Goal: Task Accomplishment & Management: Complete application form

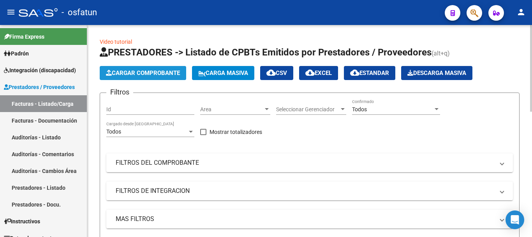
click at [141, 71] on span "Cargar Comprobante" at bounding box center [143, 72] width 74 height 7
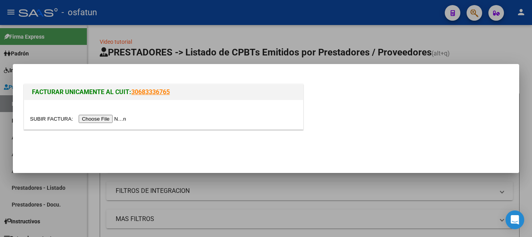
click at [115, 117] on input "file" at bounding box center [79, 119] width 99 height 8
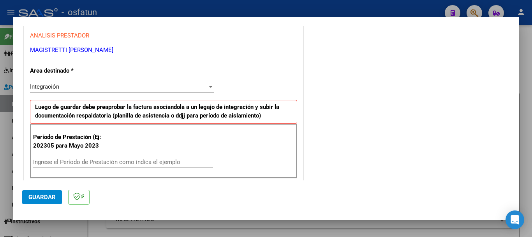
scroll to position [156, 0]
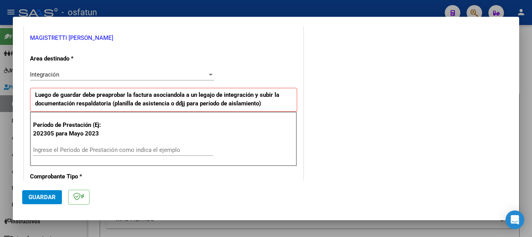
click at [111, 149] on input "Ingrese el Período de Prestación como indica el ejemplo" at bounding box center [123, 149] width 180 height 7
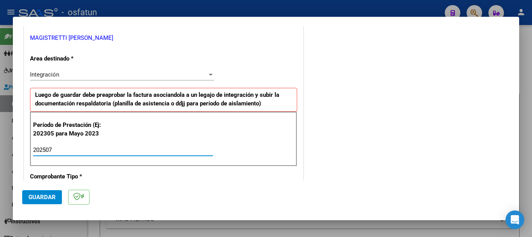
type input "202507"
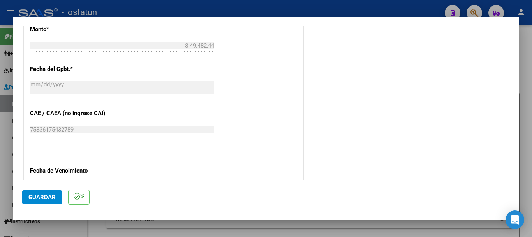
scroll to position [468, 0]
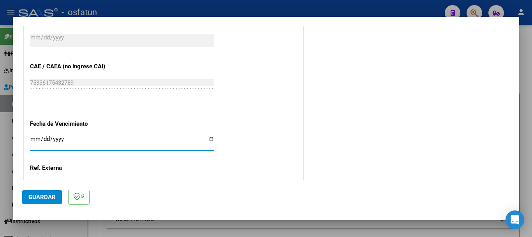
click at [36, 139] on input "Ingresar la fecha" at bounding box center [122, 142] width 184 height 12
type input "[DATE]"
click at [44, 194] on span "Guardar" at bounding box center [41, 196] width 27 height 7
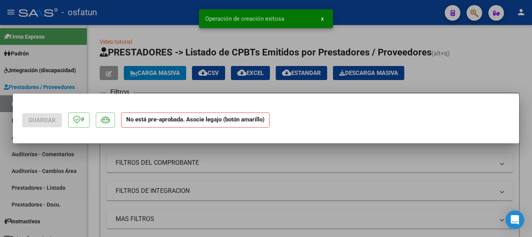
scroll to position [0, 0]
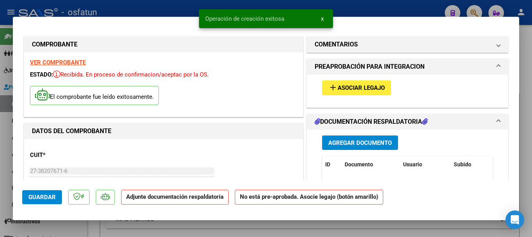
click at [348, 141] on span "Agregar Documento" at bounding box center [361, 142] width 64 height 7
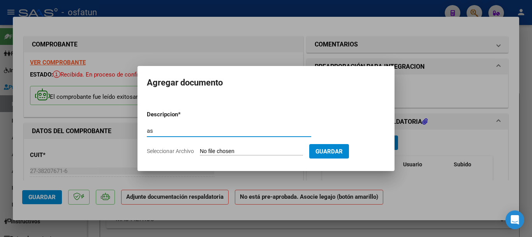
type input "a"
type input "ASISTENCIA"
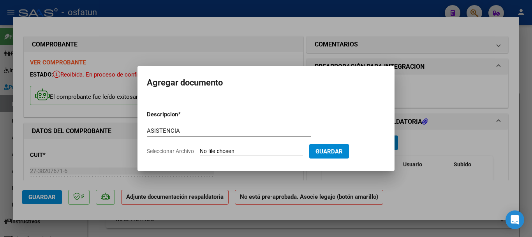
click at [249, 151] on input "Seleccionar Archivo" at bounding box center [251, 151] width 103 height 7
type input "C:\fakepath\MOLINA JULIO.pdf"
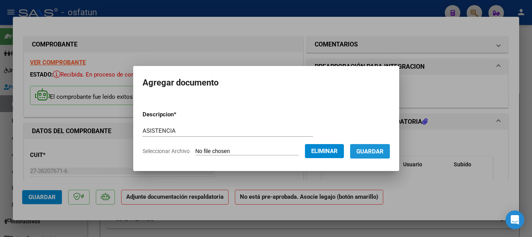
click at [379, 152] on span "Guardar" at bounding box center [370, 151] width 27 height 7
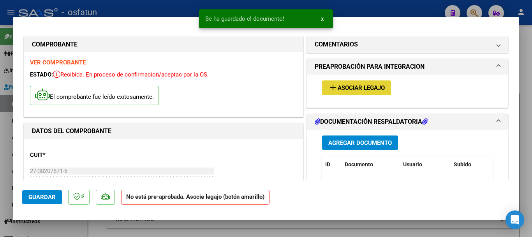
click at [343, 85] on span "Asociar Legajo" at bounding box center [361, 88] width 47 height 7
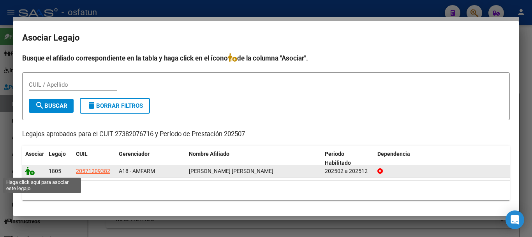
click at [28, 173] on icon at bounding box center [29, 170] width 9 height 9
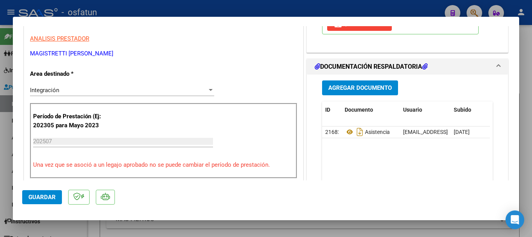
scroll to position [156, 0]
click at [37, 198] on span "Guardar" at bounding box center [41, 196] width 27 height 7
click at [41, 199] on span "Guardar" at bounding box center [41, 196] width 27 height 7
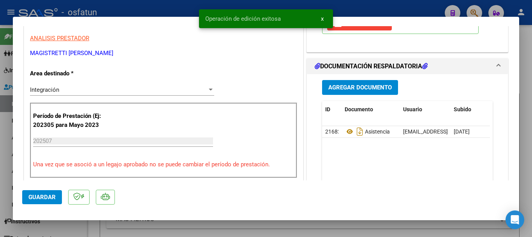
type input "$ 0,00"
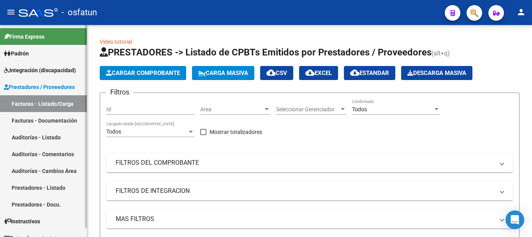
click at [58, 67] on span "Integración (discapacidad)" at bounding box center [40, 70] width 72 height 9
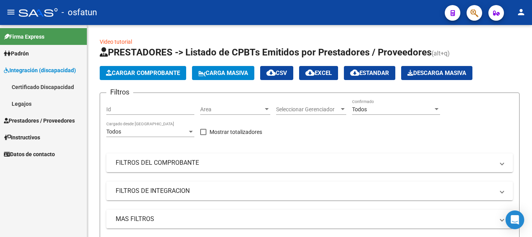
click at [47, 103] on link "Legajos" at bounding box center [43, 103] width 87 height 17
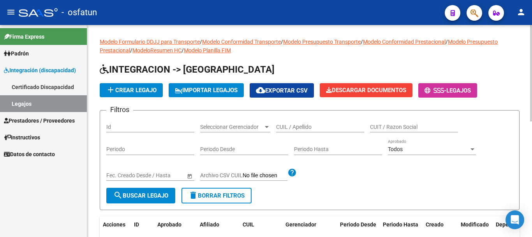
click at [308, 127] on input "CUIL / Apellido" at bounding box center [320, 127] width 88 height 7
type input "[PERSON_NAME]"
click at [150, 194] on span "search Buscar Legajo" at bounding box center [140, 195] width 55 height 7
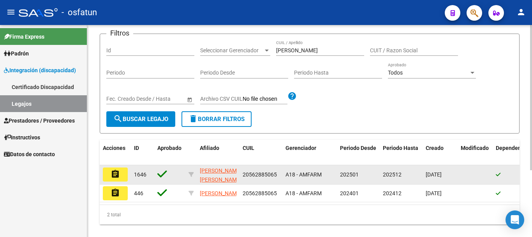
scroll to position [78, 0]
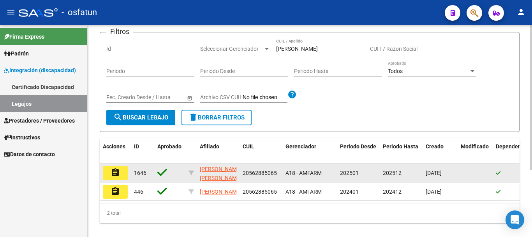
click at [117, 175] on mat-icon "assignment" at bounding box center [115, 172] width 9 height 9
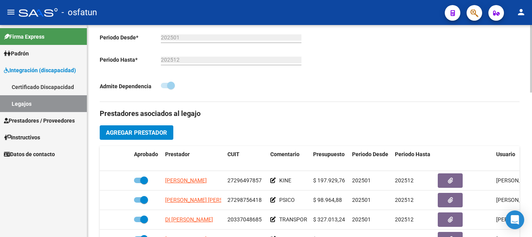
scroll to position [234, 0]
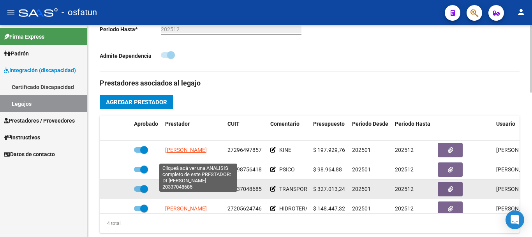
click at [198, 192] on span "DI [PERSON_NAME]" at bounding box center [189, 189] width 48 height 6
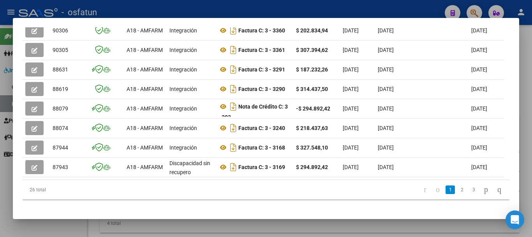
scroll to position [273, 0]
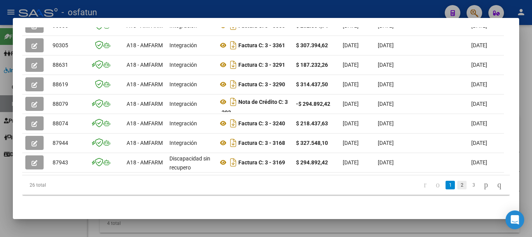
click at [458, 188] on link "2" at bounding box center [462, 184] width 9 height 9
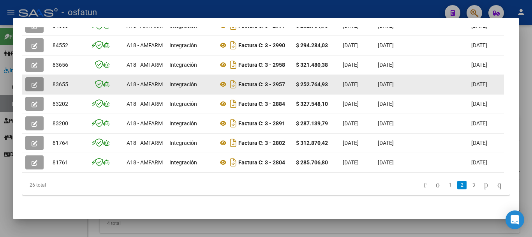
click at [35, 82] on icon "button" at bounding box center [35, 85] width 6 height 6
